Goal: Information Seeking & Learning: Learn about a topic

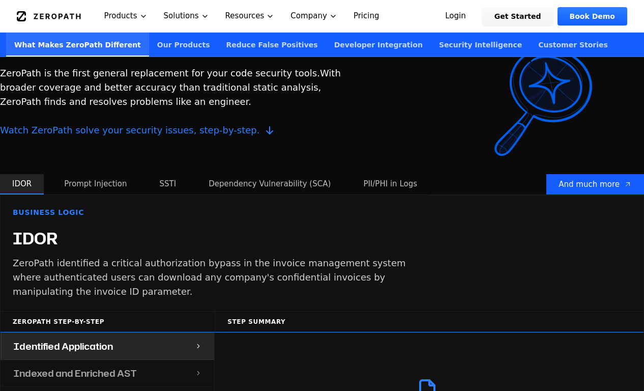
scroll to position [921, 0]
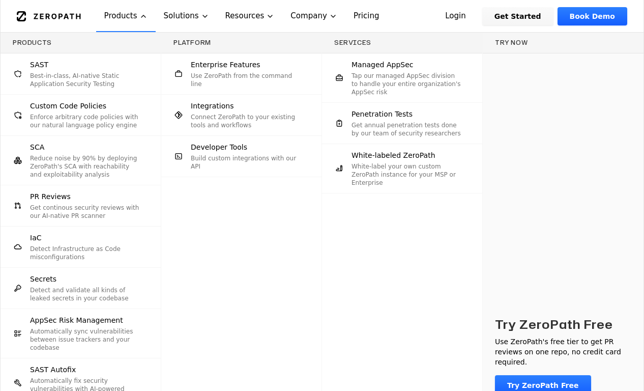
click at [127, 18] on button "Products" at bounding box center [126, 16] width 60 height 32
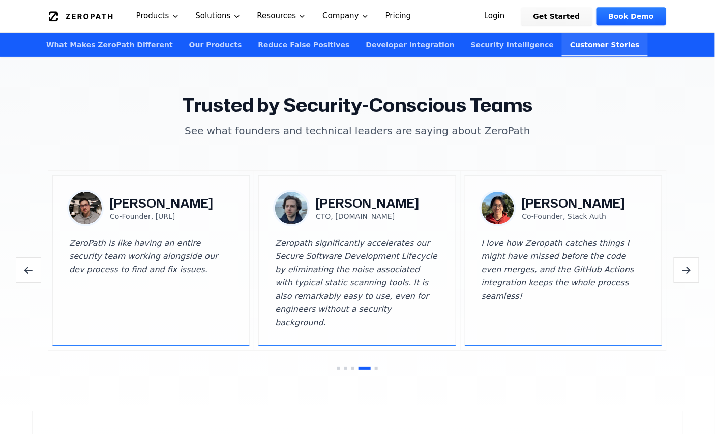
scroll to position [2967, 0]
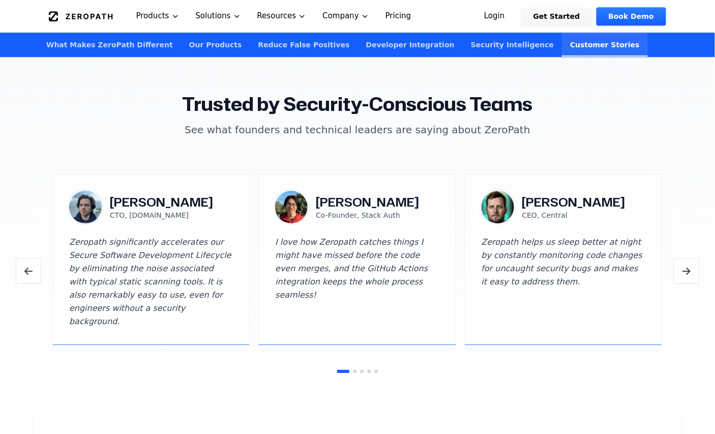
click at [644, 265] on icon "Next testimonials" at bounding box center [687, 271] width 12 height 12
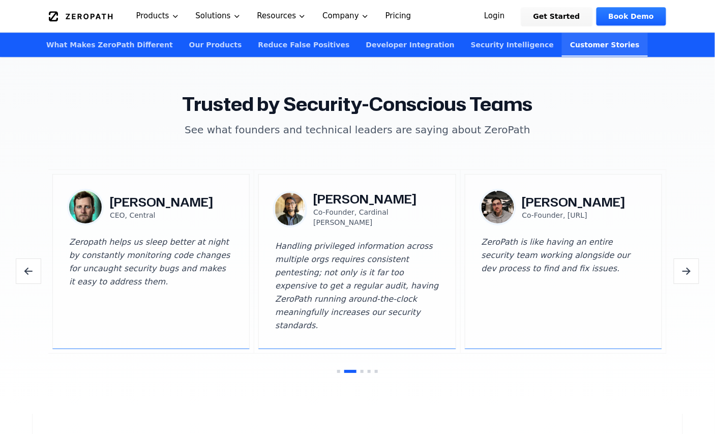
click at [644, 265] on icon "Next testimonials" at bounding box center [687, 271] width 12 height 12
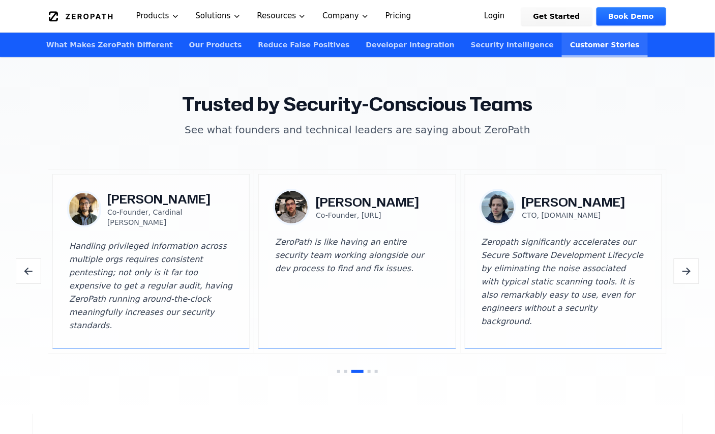
click at [644, 265] on icon "Next testimonials" at bounding box center [687, 271] width 12 height 12
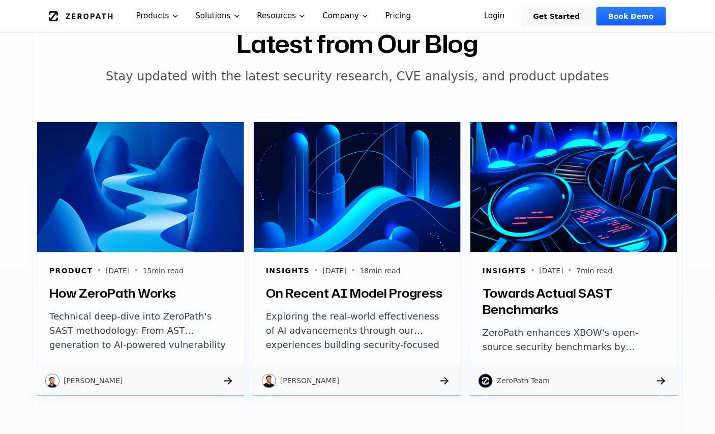
scroll to position [3395, 0]
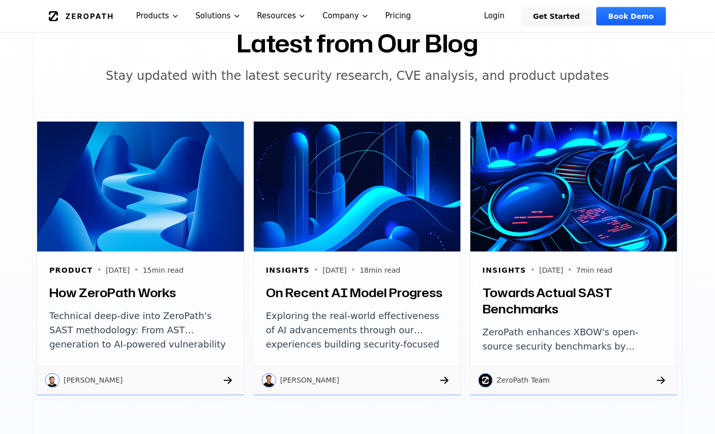
click at [159, 284] on h3 "How ZeroPath Works" at bounding box center [140, 292] width 183 height 16
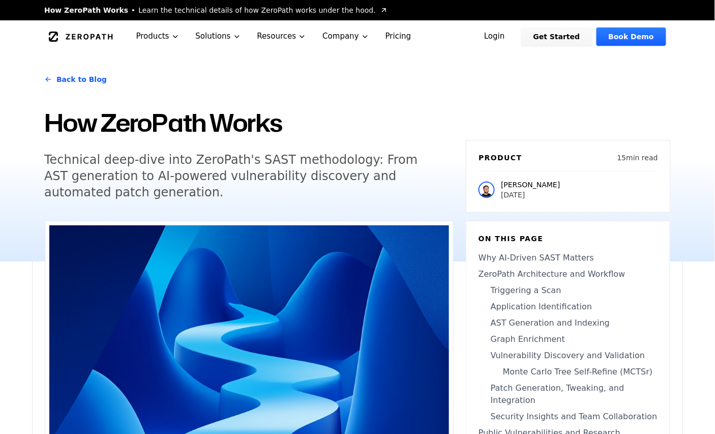
click at [256, 178] on h5 "Technical deep-dive into ZeroPath's SAST methodology: From AST generation to AI…" at bounding box center [239, 176] width 391 height 49
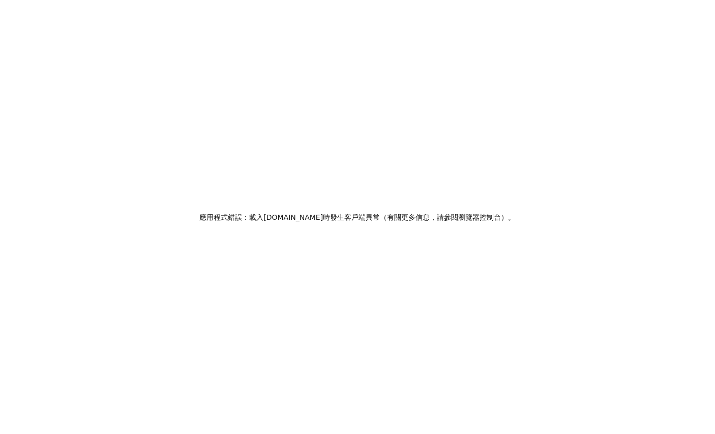
click at [367, 324] on div "應用程式錯誤：載入 zeropath.com 時發生 客戶端異常 （ 有關更多信息，請參閱 瀏覽器控制台）。" at bounding box center [357, 217] width 715 height 434
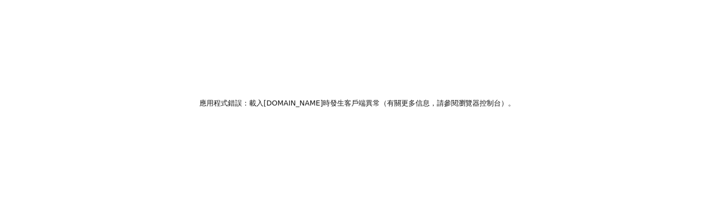
click at [464, 128] on div "應用程式錯誤：載入 [DOMAIN_NAME] 時發生 客戶端異常 （ 有關更多信息，請參閱 瀏覽器控制台）。" at bounding box center [357, 103] width 715 height 206
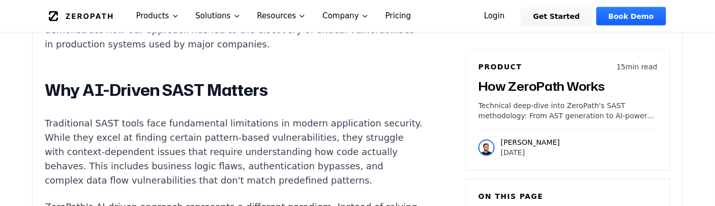
scroll to position [2036, 0]
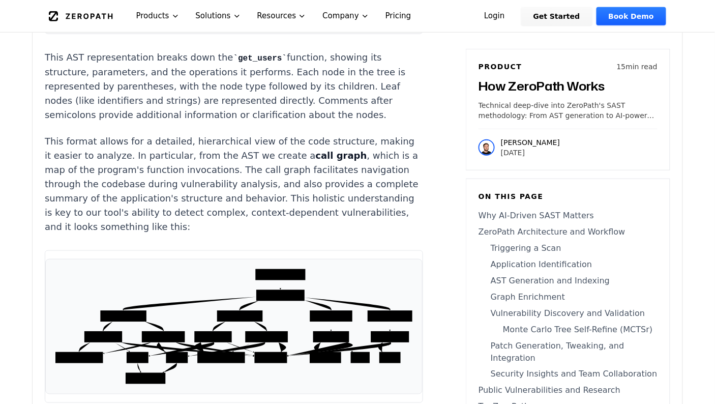
scroll to position [3830, 0]
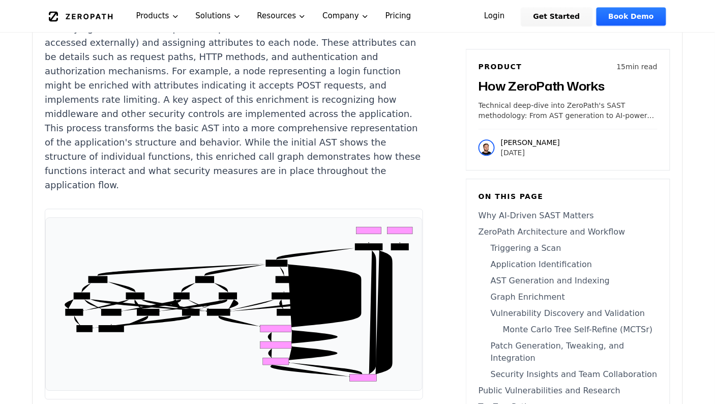
click at [145, 205] on icon "Process Request Pre-process HTTPS Redirect Manage Sessions Authenticate User CS…" at bounding box center [234, 304] width 360 height 156
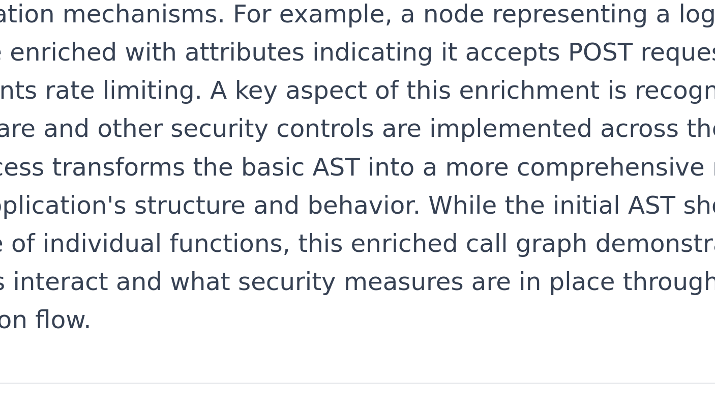
drag, startPoint x: 143, startPoint y: 126, endPoint x: 280, endPoint y: 127, distance: 136.9
click at [280, 205] on icon "Process Request Pre-process HTTPS Redirect Manage Sessions Authenticate User CS…" at bounding box center [234, 304] width 360 height 156
drag, startPoint x: 287, startPoint y: 150, endPoint x: 247, endPoint y: 111, distance: 55.8
click at [247, 205] on icon "Process Request Pre-process HTTPS Redirect Manage Sessions Authenticate User CS…" at bounding box center [234, 304] width 360 height 156
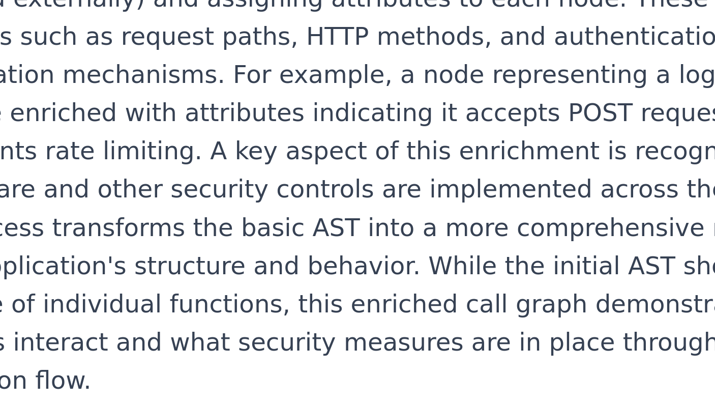
click at [250, 205] on icon "Process Request Pre-process HTTPS Redirect Manage Sessions Authenticate User CS…" at bounding box center [234, 304] width 360 height 156
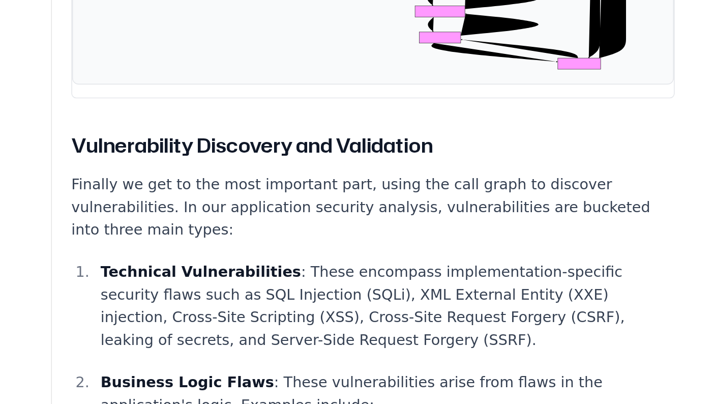
scroll to position [4017, 0]
